Goal: Information Seeking & Learning: Learn about a topic

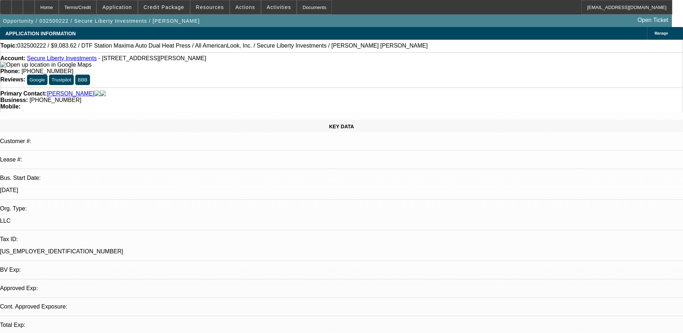
select select "0.1"
select select "2"
select select "0.1"
select select "0"
select select "2"
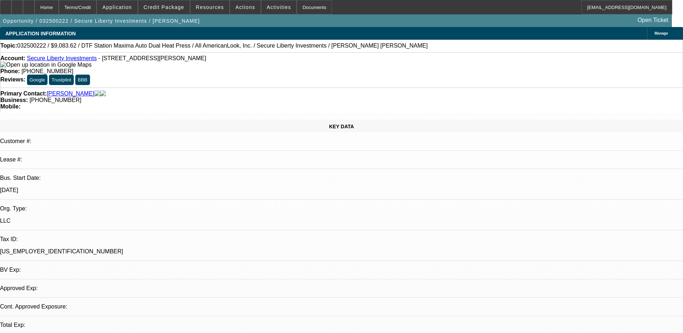
select select "0.1"
select select "1"
select select "2"
select select "4"
select select "1"
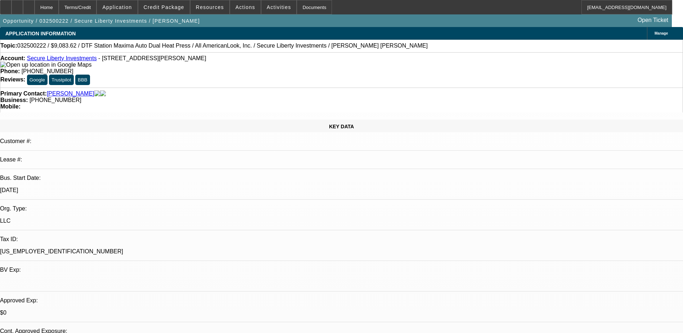
select select "2"
select select "4"
